Goal: Transaction & Acquisition: Obtain resource

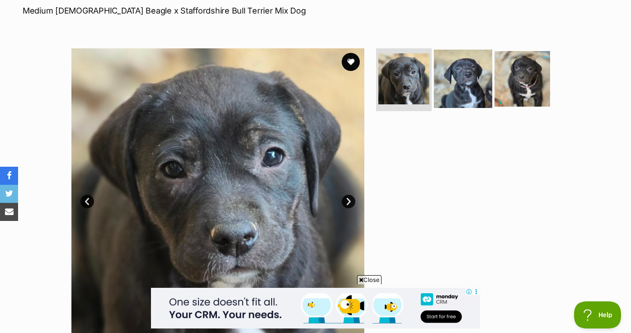
click at [457, 72] on img at bounding box center [463, 78] width 58 height 58
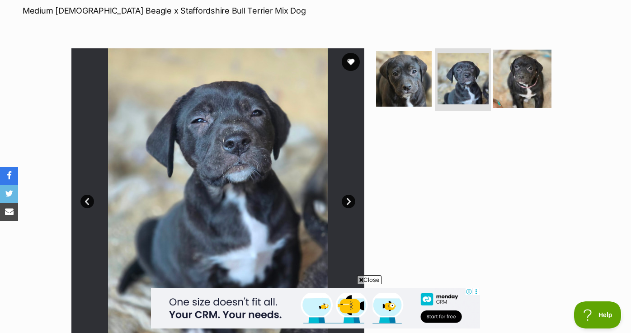
click at [526, 84] on img at bounding box center [522, 78] width 58 height 58
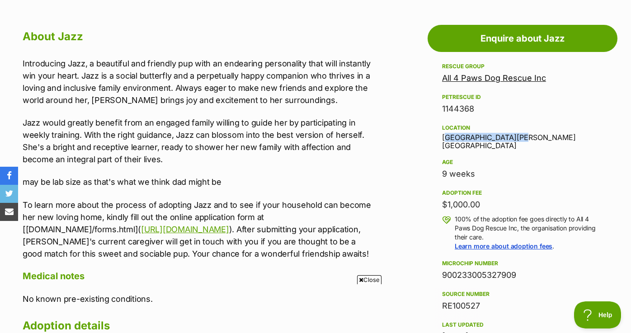
drag, startPoint x: 514, startPoint y: 136, endPoint x: 441, endPoint y: 136, distance: 73.2
click at [442, 136] on div "Location Altona Meadows, VIC" at bounding box center [522, 136] width 161 height 28
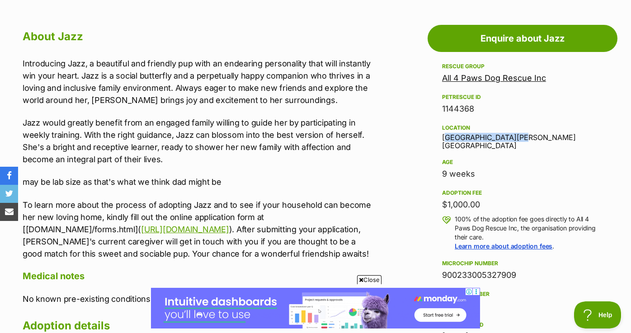
copy div "Altona Meadows, VIC"
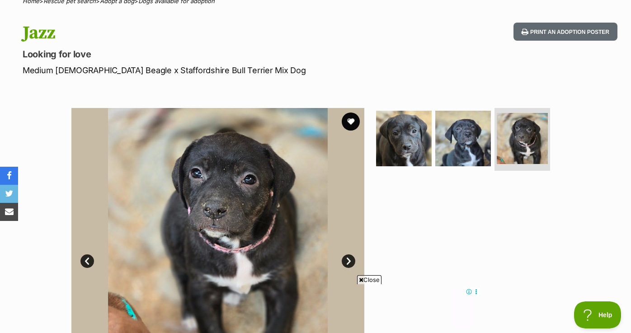
scroll to position [81, 0]
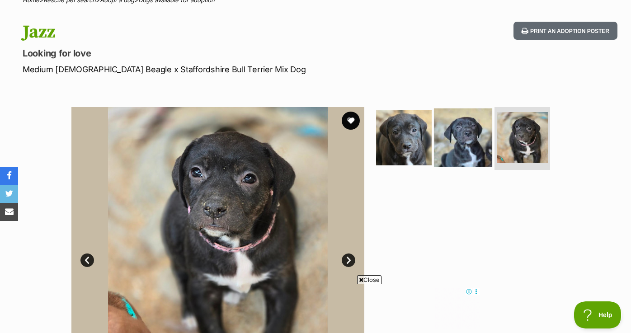
click at [446, 141] on img at bounding box center [463, 137] width 58 height 58
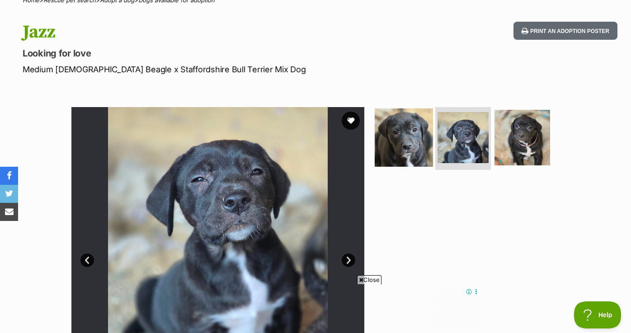
click at [407, 144] on img at bounding box center [403, 137] width 58 height 58
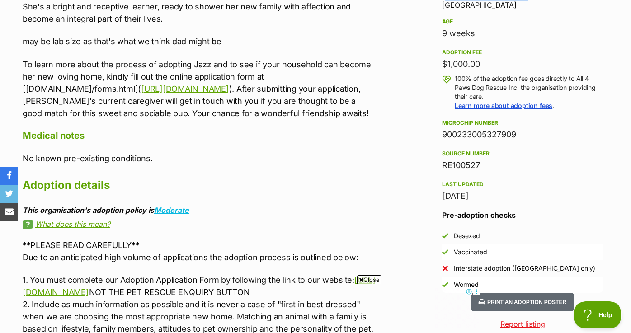
scroll to position [627, 0]
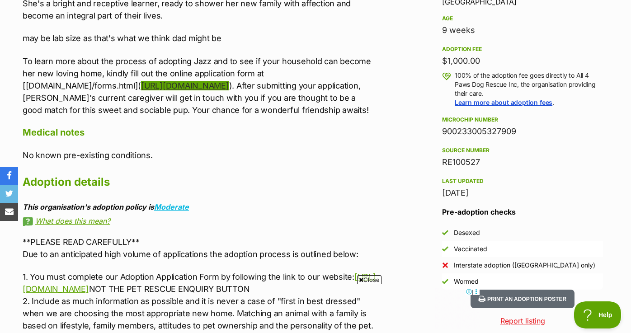
click at [141, 90] on link "https://www.all4pawsdogrescue.com.au/forms.html" at bounding box center [185, 85] width 88 height 9
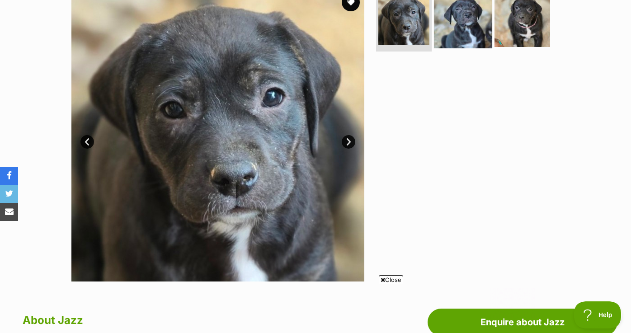
scroll to position [0, 0]
click at [481, 8] on img at bounding box center [463, 19] width 58 height 58
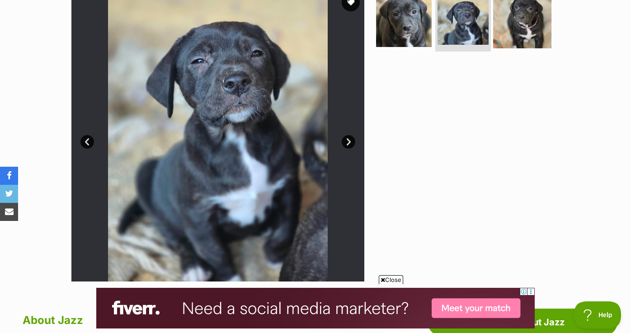
click at [542, 9] on img at bounding box center [522, 19] width 58 height 58
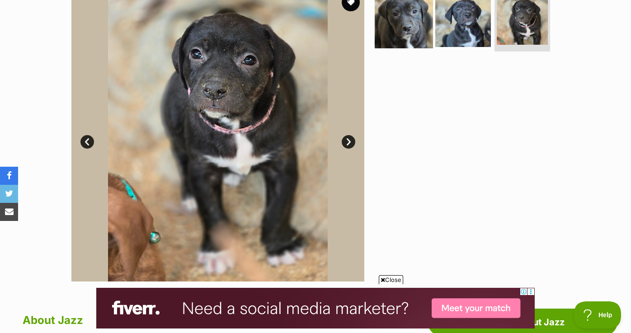
click at [411, 20] on img at bounding box center [403, 19] width 58 height 58
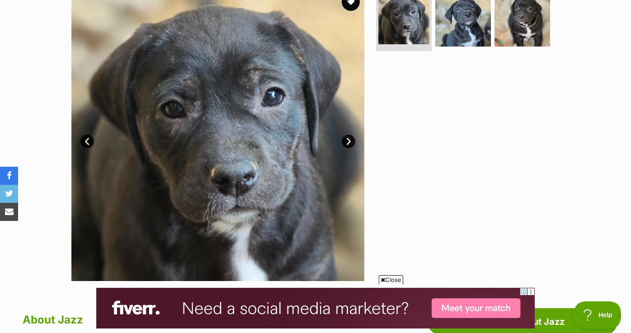
scroll to position [208, 0]
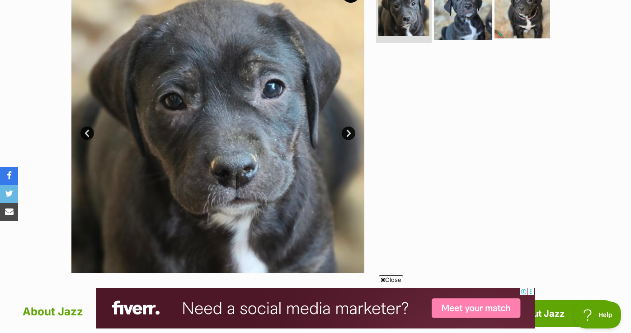
click at [458, 14] on img at bounding box center [463, 10] width 58 height 58
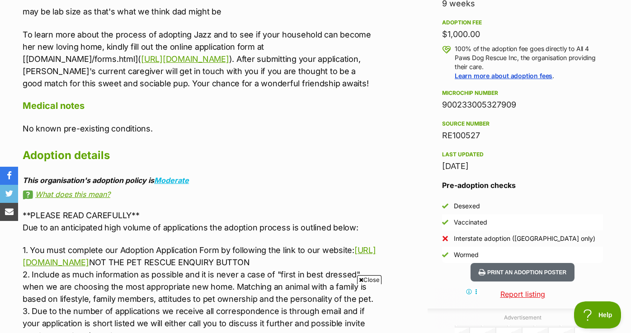
scroll to position [0, 0]
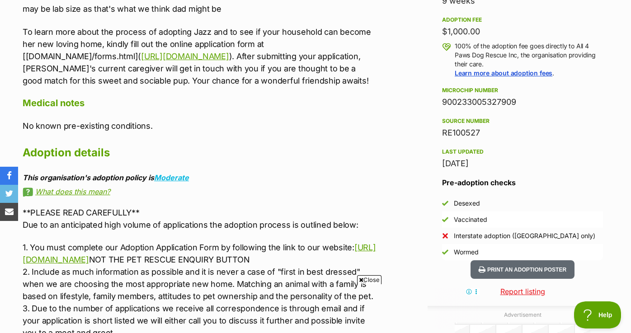
click at [90, 196] on link "What does this mean?" at bounding box center [199, 191] width 353 height 8
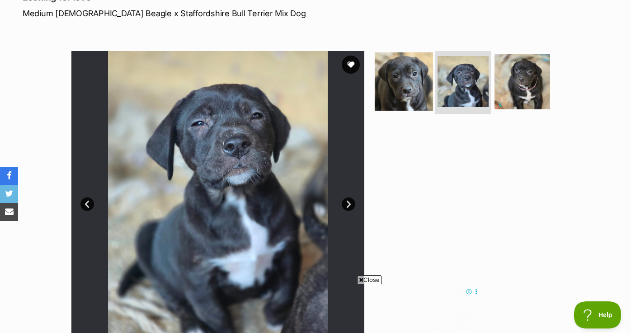
click at [422, 86] on img at bounding box center [403, 81] width 58 height 58
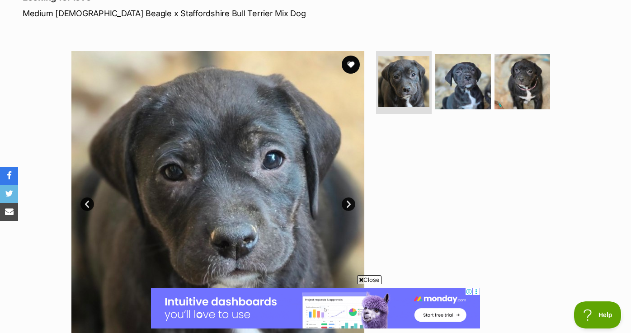
click at [347, 209] on link "Next" at bounding box center [349, 204] width 14 height 14
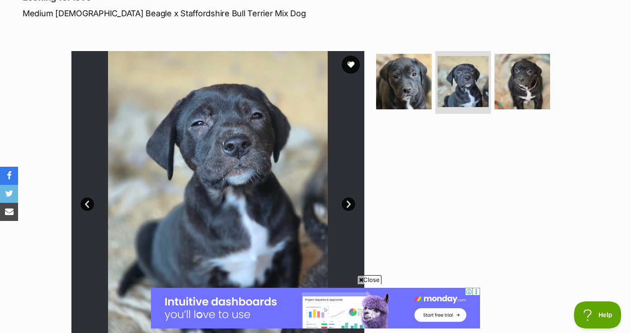
click at [347, 209] on link "Next" at bounding box center [349, 204] width 14 height 14
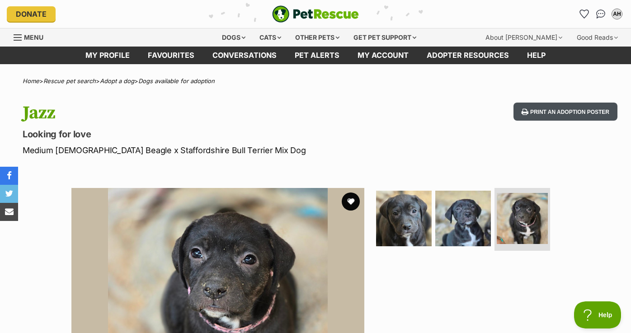
click at [534, 115] on button "Print an adoption poster" at bounding box center [565, 112] width 104 height 19
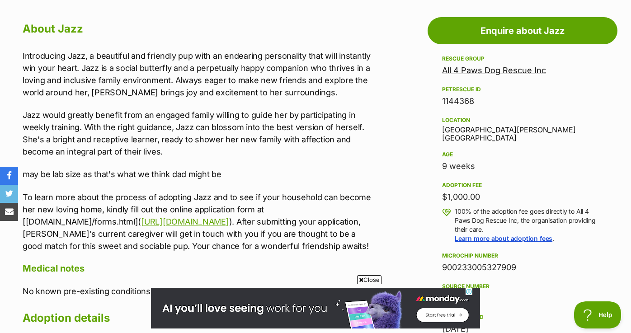
scroll to position [504, 0]
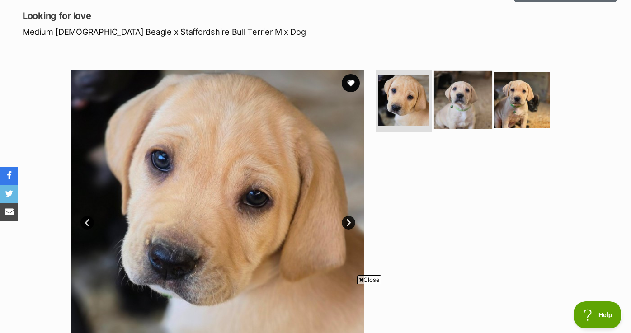
click at [468, 105] on img at bounding box center [463, 99] width 58 height 58
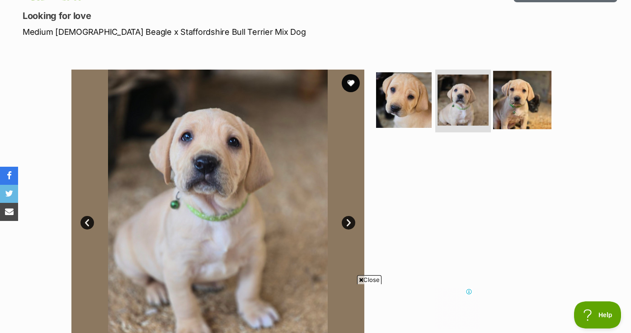
click at [530, 103] on img at bounding box center [522, 99] width 58 height 58
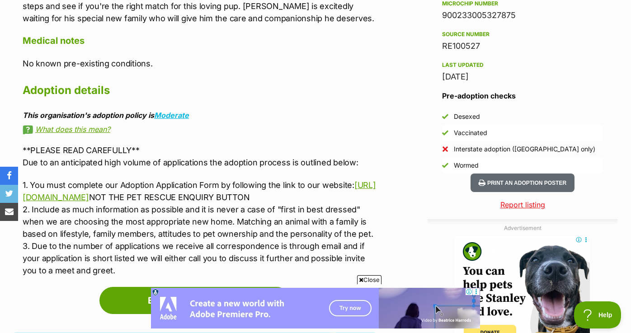
scroll to position [766, 0]
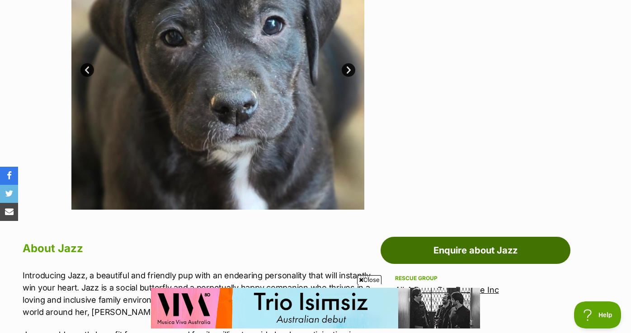
click at [498, 252] on link "Enquire about Jazz" at bounding box center [475, 250] width 190 height 27
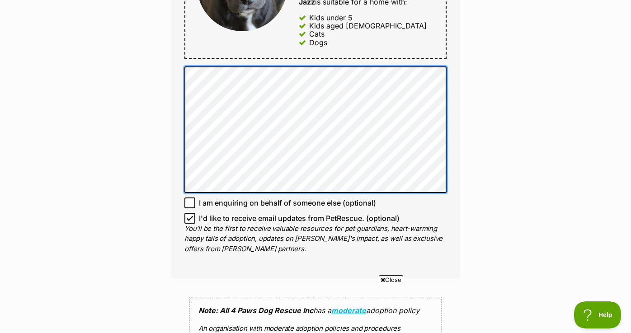
scroll to position [529, 0]
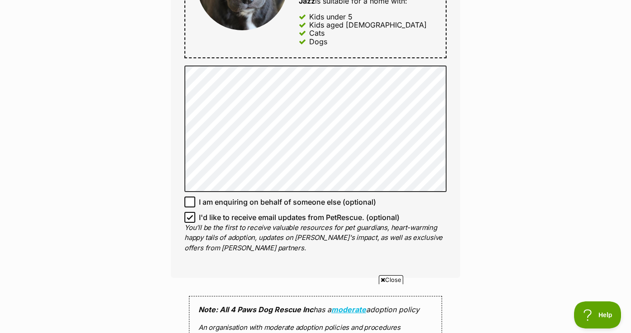
click at [189, 214] on icon at bounding box center [190, 217] width 6 height 6
click at [189, 214] on input "I'd like to receive email updates from PetRescue. (optional)" at bounding box center [189, 217] width 11 height 11
checkbox input "false"
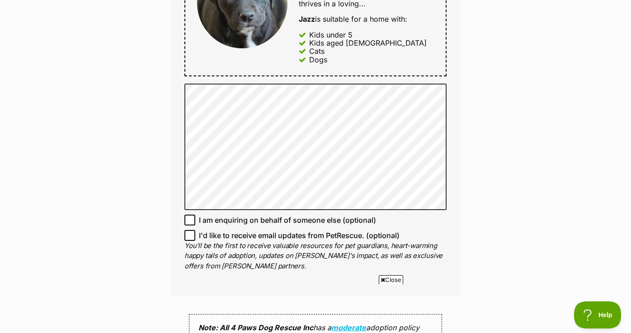
scroll to position [494, 0]
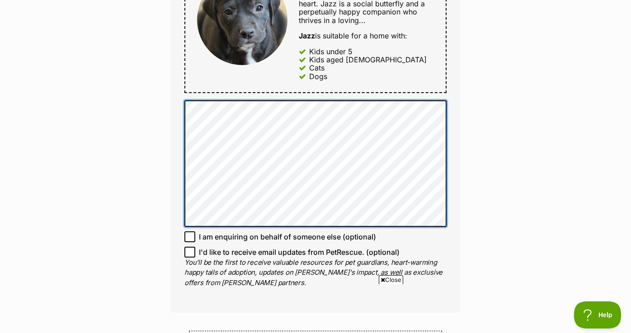
click at [186, 86] on div "Full name Ashleigh Halvorsen Email We require this to be able to send you commu…" at bounding box center [315, 17] width 289 height 591
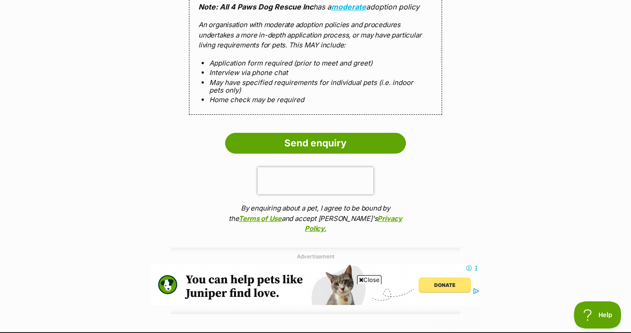
scroll to position [851, 0]
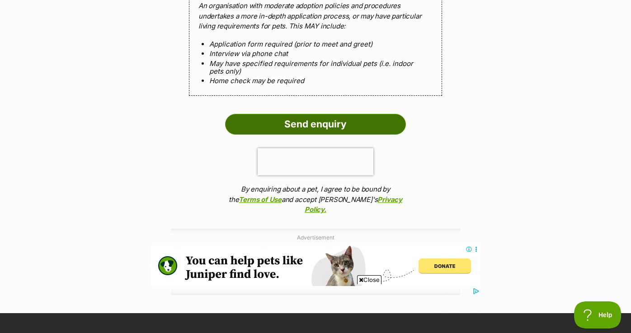
click at [302, 120] on input "Send enquiry" at bounding box center [315, 124] width 181 height 21
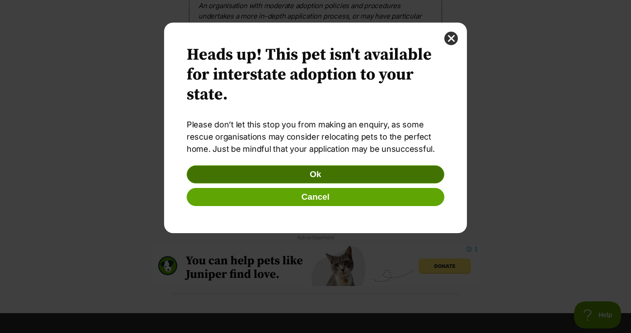
scroll to position [0, 0]
click at [304, 177] on button "Ok" at bounding box center [315, 174] width 257 height 18
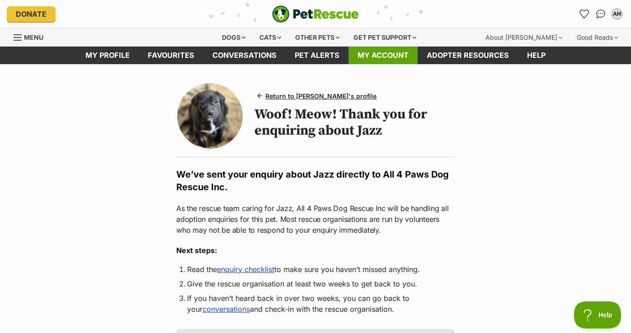
click at [387, 57] on link "My account" at bounding box center [382, 56] width 69 height 18
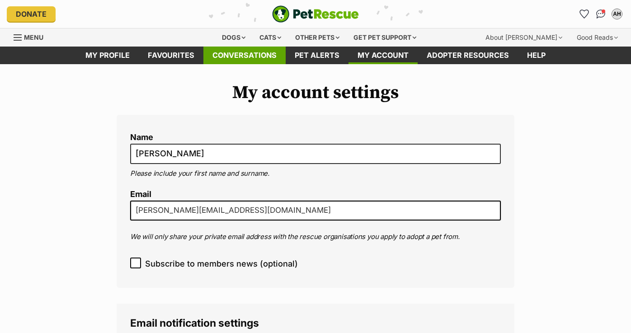
click at [232, 55] on link "Conversations" at bounding box center [244, 56] width 82 height 18
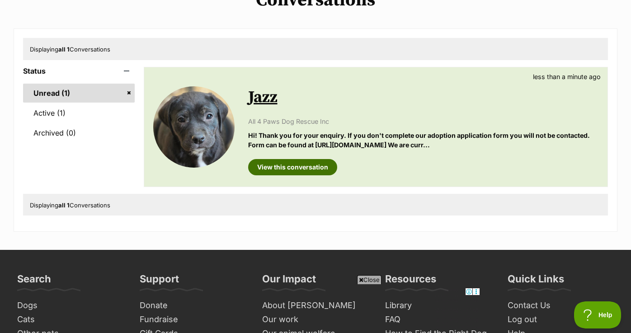
click at [302, 166] on link "View this conversation" at bounding box center [292, 167] width 89 height 16
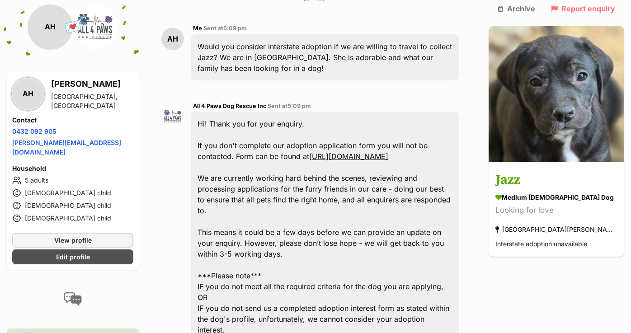
scroll to position [220, 0]
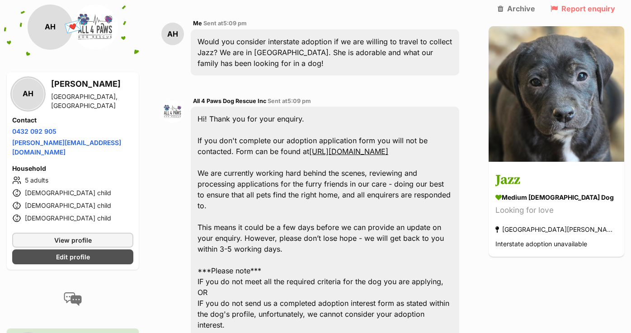
click at [27, 175] on li "5 adults" at bounding box center [72, 180] width 121 height 11
click at [75, 252] on span "Edit profile" at bounding box center [73, 256] width 34 height 9
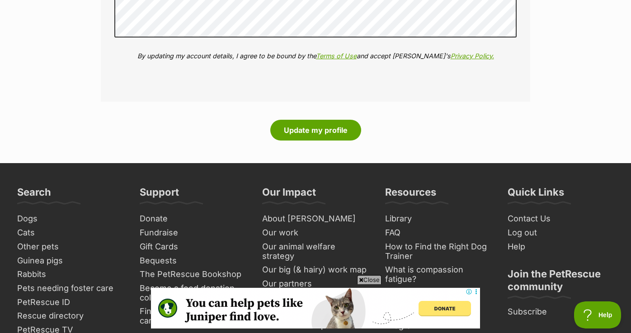
scroll to position [1141, 0]
click at [329, 122] on button "Update my profile" at bounding box center [315, 129] width 91 height 21
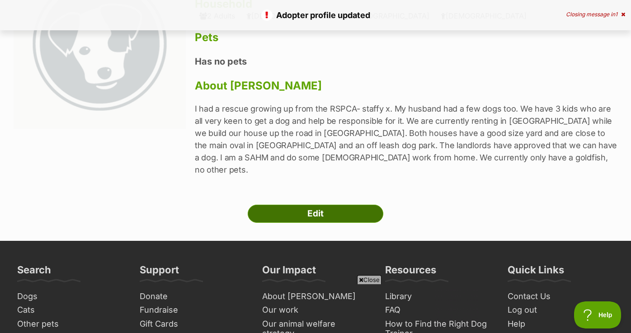
click at [325, 205] on link "Edit" at bounding box center [316, 214] width 136 height 18
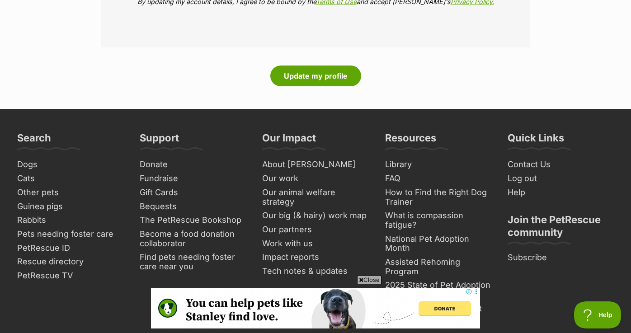
scroll to position [1154, 0]
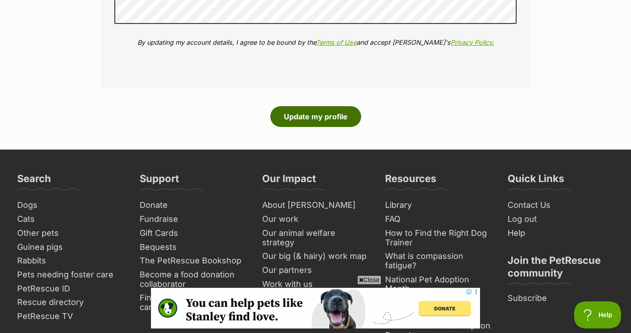
click at [332, 109] on button "Update my profile" at bounding box center [315, 116] width 91 height 21
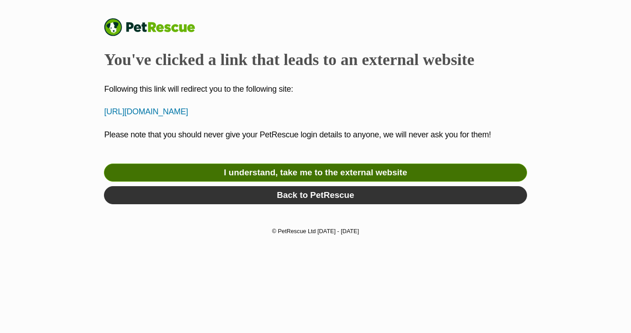
click at [296, 174] on link "I understand, take me to the external website" at bounding box center [315, 173] width 422 height 18
